Goal: Transaction & Acquisition: Purchase product/service

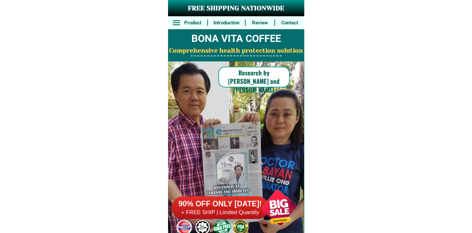
click at [243, 214] on h6 "+ FREE SHIP | Limited Quantily" at bounding box center [220, 212] width 97 height 7
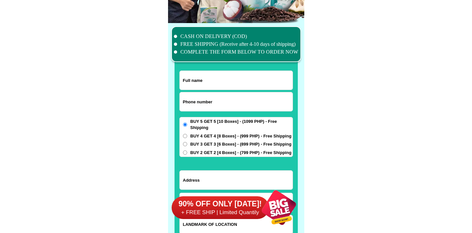
scroll to position [5043, 0]
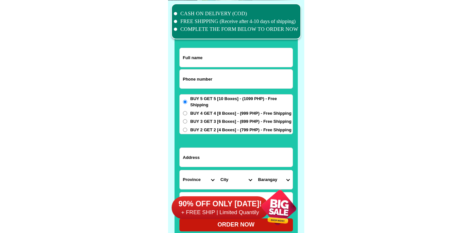
click at [214, 79] on input "Input phone_number" at bounding box center [236, 78] width 113 height 19
paste input "9475187884"
click at [185, 77] on input "9475187884" at bounding box center [236, 78] width 113 height 19
click at [183, 78] on input "9475187884" at bounding box center [236, 78] width 113 height 19
type input "09475187884"
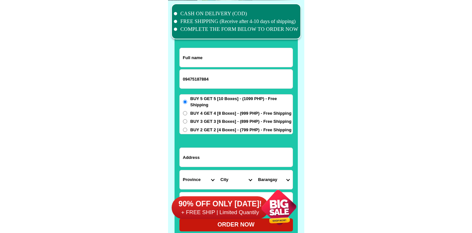
click at [239, 48] on div at bounding box center [236, 57] width 114 height 19
click at [238, 52] on input "Input full_name" at bounding box center [236, 57] width 113 height 19
paste input "[PERSON_NAME] Signar7"
type input "[PERSON_NAME] Signar7"
click at [218, 139] on form "[PERSON_NAME] Signar7 09475187884 ORDER NOW Province [GEOGRAPHIC_DATA] [GEOGRAP…" at bounding box center [236, 139] width 114 height 183
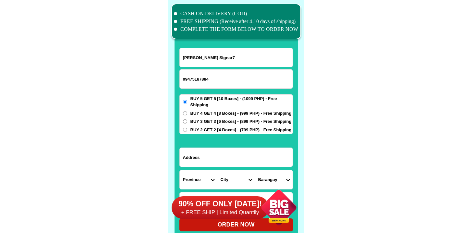
click at [209, 160] on input "Input address" at bounding box center [236, 157] width 113 height 19
paste input "024 [PERSON_NAME] st. [GEOGRAPHIC_DATA], [GEOGRAPHIC_DATA] [GEOGRAPHIC_DATA]"
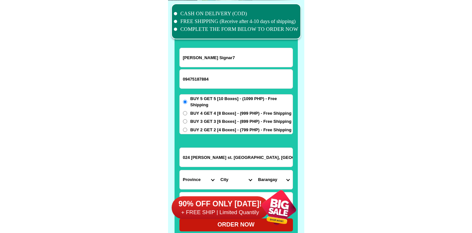
scroll to position [0, 13]
type input "024 [PERSON_NAME] st. [GEOGRAPHIC_DATA], [GEOGRAPHIC_DATA] [GEOGRAPHIC_DATA]"
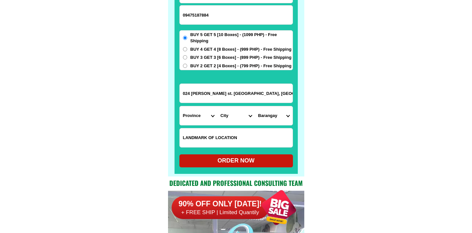
click at [213, 132] on input "Input LANDMARKOFLOCATION" at bounding box center [236, 137] width 113 height 19
paste input "Near Cafe [GEOGRAPHIC_DATA]"
type input "Near Cafe [GEOGRAPHIC_DATA]"
click at [201, 117] on select "Province [GEOGRAPHIC_DATA] [GEOGRAPHIC_DATA] [GEOGRAPHIC_DATA] [GEOGRAPHIC_DATA…" at bounding box center [199, 115] width 38 height 19
select select "63_995"
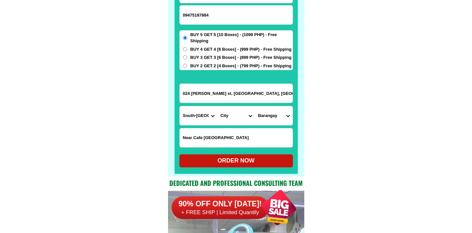
click at [180, 106] on select "Province [GEOGRAPHIC_DATA] [GEOGRAPHIC_DATA] [GEOGRAPHIC_DATA] [GEOGRAPHIC_DATA…" at bounding box center [199, 115] width 38 height 19
click at [236, 115] on select "City General-[GEOGRAPHIC_DATA]-city [GEOGRAPHIC_DATA]-[GEOGRAPHIC_DATA]-[GEOGRA…" at bounding box center [236, 115] width 38 height 19
select select "63_9951169"
click at [217, 106] on select "City General-[GEOGRAPHIC_DATA]-city [GEOGRAPHIC_DATA]-[GEOGRAPHIC_DATA]-[GEOGRA…" at bounding box center [236, 115] width 38 height 19
click at [277, 116] on select "Barangay Apopong Baluan Batomelong [GEOGRAPHIC_DATA] [GEOGRAPHIC_DATA] [GEOGRAP…" at bounding box center [274, 115] width 38 height 19
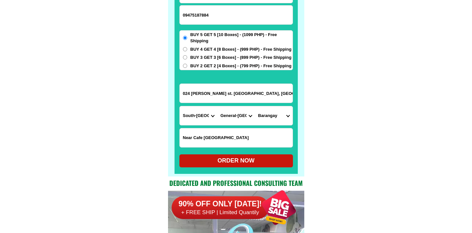
select select "63_99511691314"
click at [255, 106] on select "Barangay Apopong Baluan Batomelong [GEOGRAPHIC_DATA] [GEOGRAPHIC_DATA] [GEOGRAP…" at bounding box center [274, 115] width 38 height 19
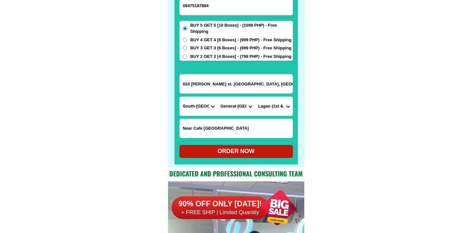
scroll to position [5116, 0]
click at [237, 154] on div "ORDER NOW" at bounding box center [236, 151] width 114 height 9
type input "Near Cafe [GEOGRAPHIC_DATA]"
radio input "true"
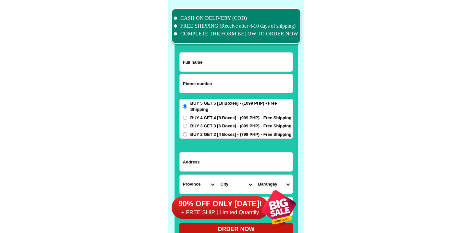
scroll to position [5043, 0]
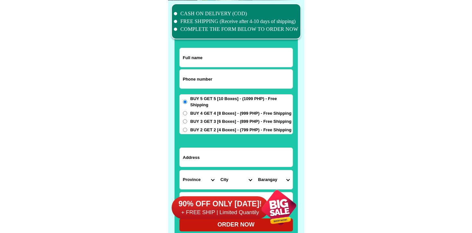
click at [218, 79] on input "Input phone_number" at bounding box center [236, 78] width 113 height 19
paste input "9355431949"
type input "09355431949"
click at [209, 49] on input "Input full_name" at bounding box center [236, 57] width 113 height 19
paste input "Isabel Manawis"
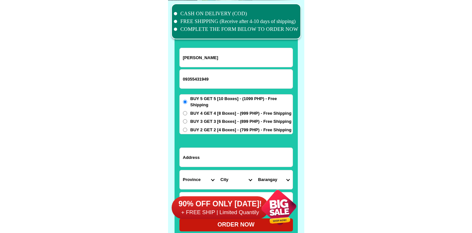
type input "Isabel Manawis"
click at [192, 120] on span "BUY 3 GET 3 [6 Boxes] - (899 PHP) - Free Shipping" at bounding box center [240, 121] width 101 height 6
click at [187, 120] on input "BUY 3 GET 3 [6 Boxes] - (899 PHP) - Free Shipping" at bounding box center [185, 121] width 4 height 4
radio input "true"
click at [192, 134] on div "BUY 5 GET 5 [10 Boxes] - (1099 PHP) - Free Shipping BUY 4 GET 4 [8 Boxes] - (99…" at bounding box center [236, 114] width 114 height 40
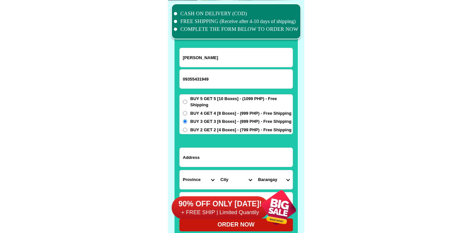
click at [193, 130] on span "BUY 2 GET 2 [4 Boxes] - (799 PHP) - Free Shipping" at bounding box center [240, 130] width 101 height 6
click at [187, 130] on input "BUY 2 GET 2 [4 Boxes] - (799 PHP) - Free Shipping" at bounding box center [185, 129] width 4 height 4
radio input "true"
click at [196, 151] on input "Input address" at bounding box center [236, 157] width 113 height 19
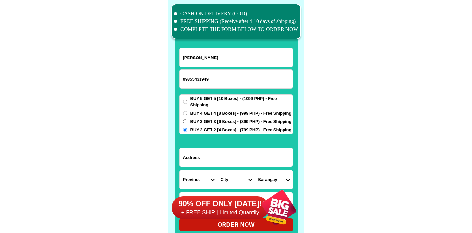
paste input "STA CRUZ 02 ZONE 03 LAPASAN CDO MIS.OR. 9000"
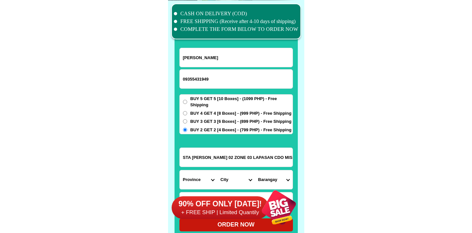
type input "STA CRUZ 02 ZONE 03 LAPASAN CDO MIS.OR. 9000"
click at [204, 169] on form "Isabel Manawis 09355431949 ORDER NOW STA CRUZ 02 ZONE 03 LAPASAN CDO MIS.OR. 90…" at bounding box center [236, 139] width 114 height 183
click at [198, 183] on div "90% OFF ONLY TODAY! + FREE SHIP | Limited Quantily" at bounding box center [238, 207] width 133 height 51
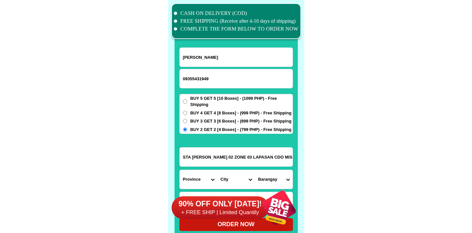
click at [199, 174] on select "Province [GEOGRAPHIC_DATA] [GEOGRAPHIC_DATA] [GEOGRAPHIC_DATA] [GEOGRAPHIC_DATA…" at bounding box center [199, 179] width 38 height 19
select select "63_386"
click at [180, 170] on select "Province [GEOGRAPHIC_DATA] [GEOGRAPHIC_DATA] [GEOGRAPHIC_DATA] [GEOGRAPHIC_DATA…" at bounding box center [199, 179] width 38 height 19
click at [238, 182] on div "90% OFF ONLY TODAY! + FREE SHIP | Limited Quantily" at bounding box center [238, 207] width 133 height 51
click at [237, 177] on select "City Alubijid Balingasag Balingoan Binuangan Cagayan-de-oro-city El-salvador-ci…" at bounding box center [236, 179] width 38 height 19
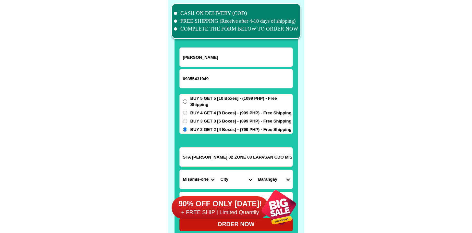
select select "63_386807"
click at [217, 170] on select "City Alubijid Balingasag Balingoan Binuangan Cagayan-de-oro-city El-salvador-ci…" at bounding box center [236, 179] width 38 height 19
click at [273, 174] on select "Barangay Agusan Baikingon Balubal Balulang Barangay 1 (pob.) Barangay 10 (pob.)…" at bounding box center [274, 179] width 38 height 19
select select "63_3868073374"
click at [255, 170] on select "Barangay Agusan Baikingon Balubal Balulang Barangay 1 (pob.) Barangay 10 (pob.)…" at bounding box center [274, 179] width 38 height 19
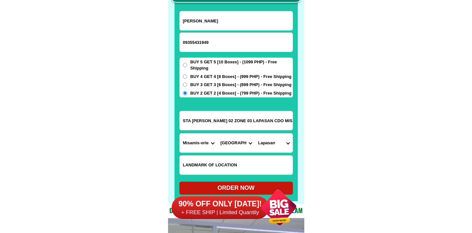
scroll to position [5092, 0]
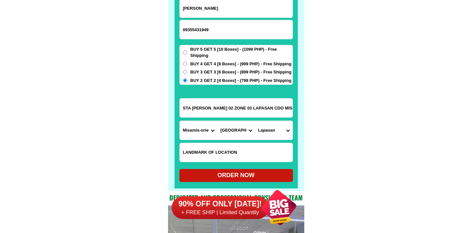
click at [248, 175] on div "ORDER NOW" at bounding box center [236, 175] width 114 height 9
radio input "true"
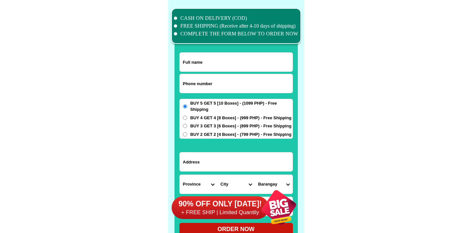
scroll to position [5043, 0]
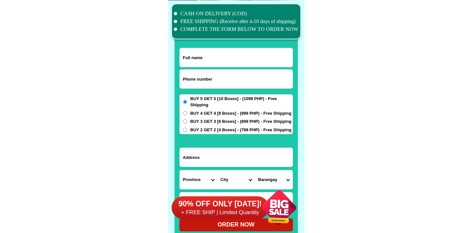
click at [256, 74] on input "Input phone_number" at bounding box center [236, 78] width 113 height 19
paste input "9254964260"
type input "09254964260"
click at [199, 53] on input "Input full_name" at bounding box center [236, 57] width 113 height 19
paste input "Bellie tagle"
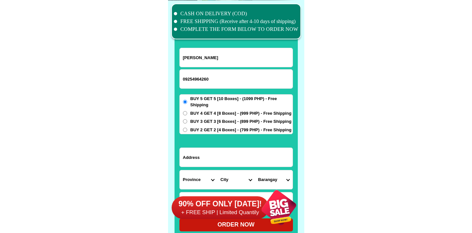
type input "Bellie tagle"
click at [199, 134] on form "Bellie tagle 09254964260 ORDER NOW Province Abra Agusan-del-norte Agusan-del-su…" at bounding box center [236, 139] width 114 height 183
click at [199, 130] on span "BUY 2 GET 2 [4 Boxes] - (799 PHP) - Free Shipping" at bounding box center [240, 130] width 101 height 6
click at [187, 130] on input "BUY 2 GET 2 [4 Boxes] - (799 PHP) - Free Shipping" at bounding box center [185, 129] width 4 height 4
radio input "true"
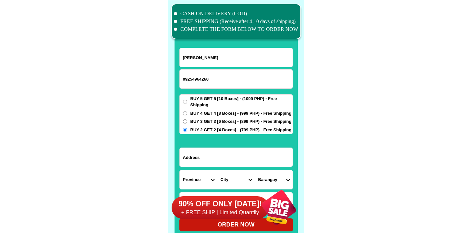
click at [199, 160] on input "Input address" at bounding box center [236, 157] width 113 height 19
paste input "Odelco riverside san Bartolome novaliches quizon city"
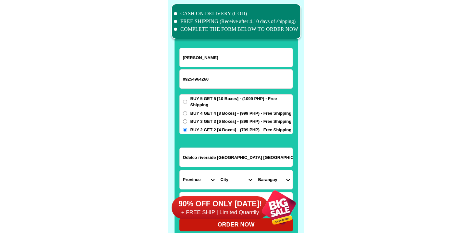
type input "Odelco riverside san Bartolome novaliches quizon city"
click at [193, 174] on select "Province [GEOGRAPHIC_DATA] [GEOGRAPHIC_DATA] [GEOGRAPHIC_DATA] [GEOGRAPHIC_DATA…" at bounding box center [199, 179] width 38 height 19
select select "63_219"
click at [180, 170] on select "Province [GEOGRAPHIC_DATA] [GEOGRAPHIC_DATA] [GEOGRAPHIC_DATA] [GEOGRAPHIC_DATA…" at bounding box center [199, 179] width 38 height 19
click at [230, 177] on select "City Binondo CALOOCAN Ermita Intramuros Las-pinas Makati Malabon-city Malate Ma…" at bounding box center [236, 179] width 38 height 19
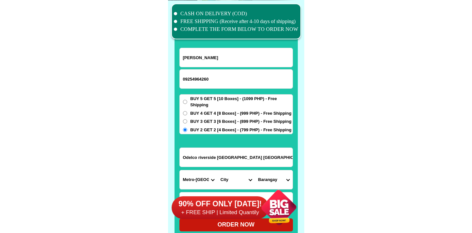
select select "63_2194070"
click at [217, 170] on select "City Binondo CALOOCAN Ermita Intramuros Las-pinas Makati Malabon-city Malate Ma…" at bounding box center [236, 179] width 38 height 19
click at [273, 173] on select "Barangay Alicia Amihan Apolonio samson Aurora Baesa Bagbag Bago bantay Bagong l…" at bounding box center [274, 179] width 38 height 19
select select "63_219407017937"
click at [255, 170] on select "Barangay Alicia Amihan Apolonio samson Aurora Baesa Bagbag Bago bantay Bagong l…" at bounding box center [274, 179] width 38 height 19
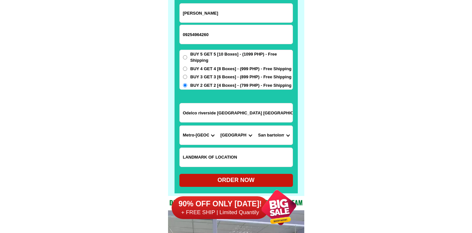
scroll to position [5098, 0]
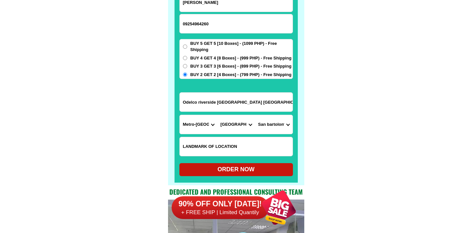
click at [248, 171] on div "ORDER NOW" at bounding box center [236, 169] width 114 height 9
radio input "true"
